Goal: Task Accomplishment & Management: Manage account settings

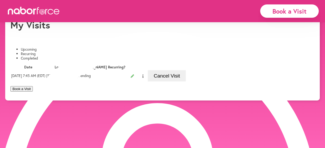
scroll to position [33, 0]
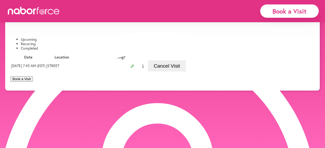
click at [134, 68] on icon at bounding box center [132, 65] width 3 height 3
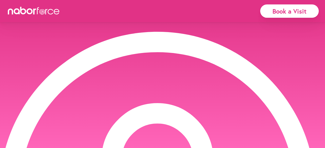
select select "*******"
select select "***"
